Goal: Transaction & Acquisition: Purchase product/service

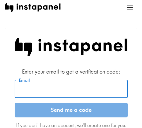
click at [78, 92] on input "Email" at bounding box center [71, 89] width 113 height 18
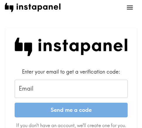
click at [59, 89] on input "Email" at bounding box center [71, 89] width 113 height 18
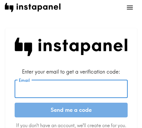
paste input "delbertmorgan1@gmail.com"
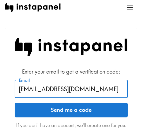
type input "delbertmorgan1@gmail.com"
click at [92, 114] on button "Send me a code" at bounding box center [71, 109] width 113 height 15
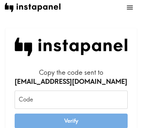
click at [45, 96] on input "Code" at bounding box center [71, 99] width 113 height 18
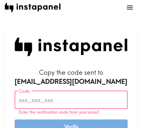
click at [50, 97] on input "Code" at bounding box center [71, 99] width 113 height 18
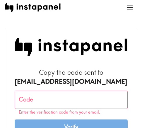
click at [54, 98] on input "Code" at bounding box center [71, 99] width 113 height 18
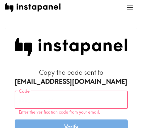
paste input "3E7_eL5_jMb"
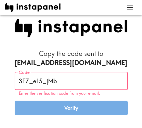
scroll to position [59, 0]
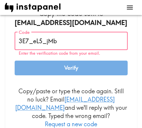
type input "3E7_eL5_jMb"
click at [71, 67] on button "Verify" at bounding box center [71, 67] width 113 height 15
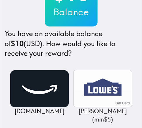
scroll to position [88, 0]
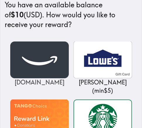
click at [50, 61] on img at bounding box center [39, 59] width 59 height 37
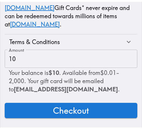
scroll to position [105, 0]
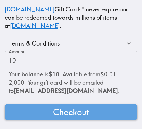
click at [95, 111] on button "Checkout" at bounding box center [71, 111] width 133 height 15
